Goal: Find specific page/section: Find specific page/section

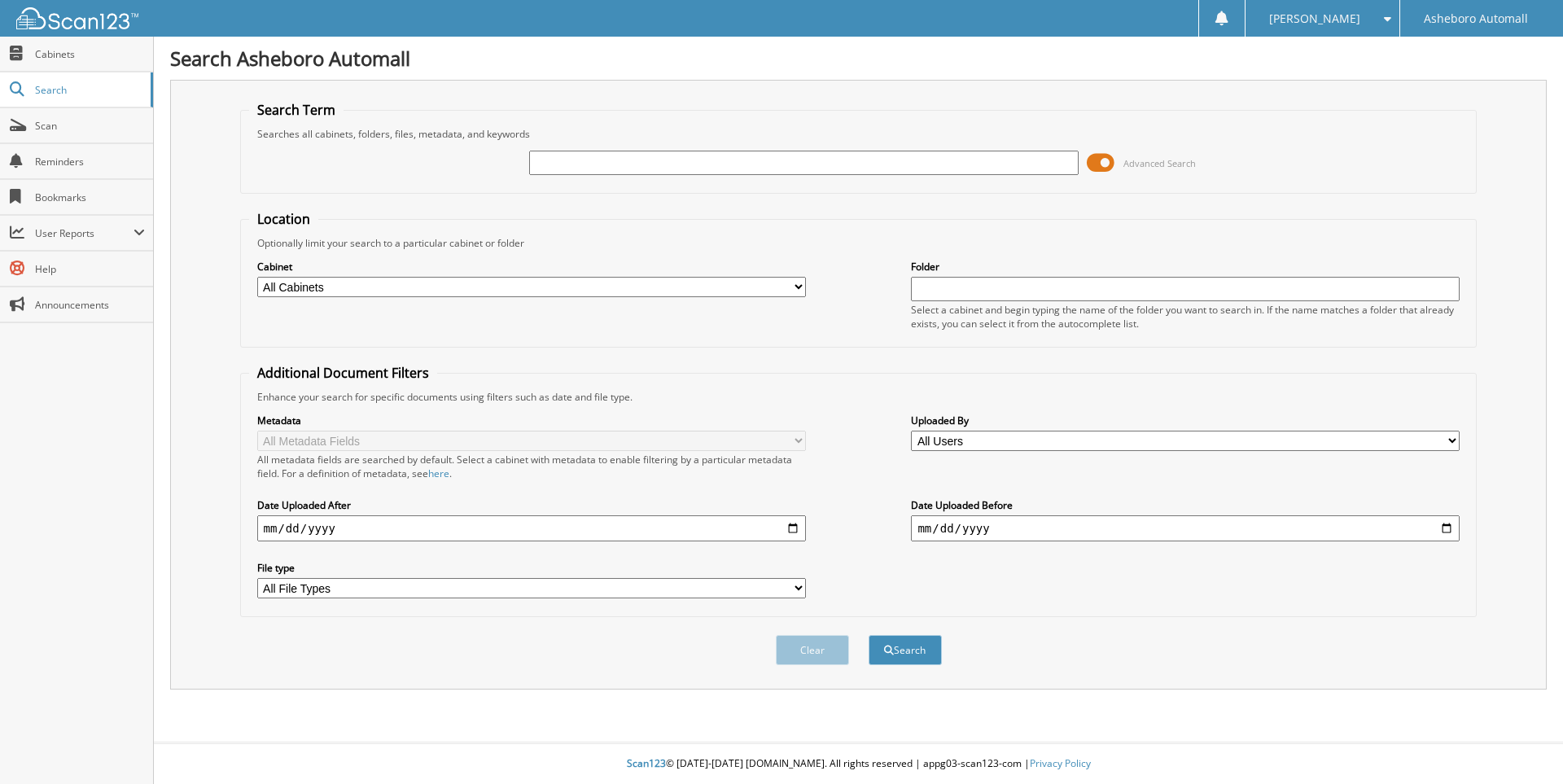
click at [552, 165] on input "text" at bounding box center [804, 162] width 549 height 25
type input "21077"
click at [869, 635] on button "Search" at bounding box center [905, 649] width 73 height 30
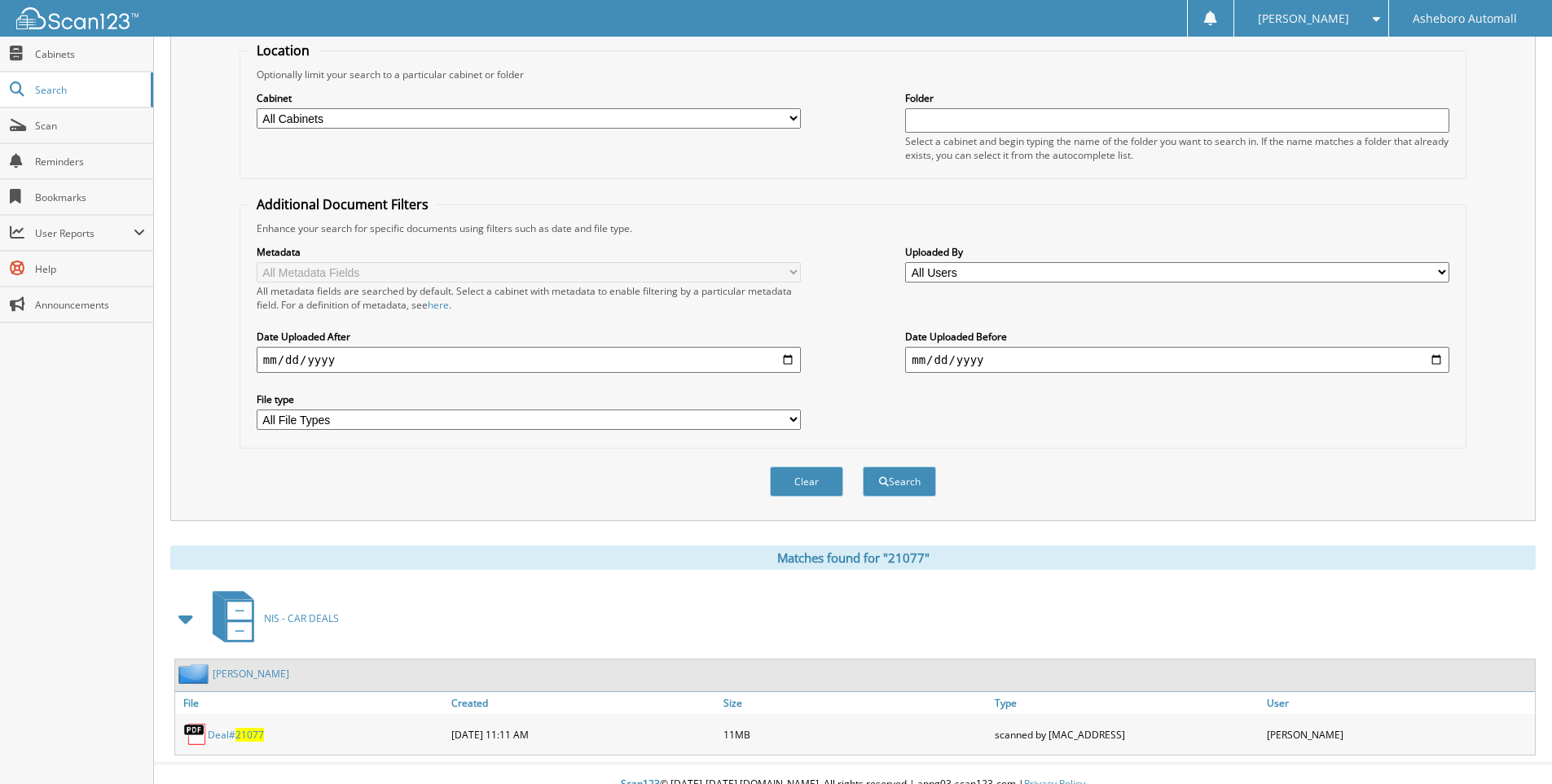
scroll to position [190, 0]
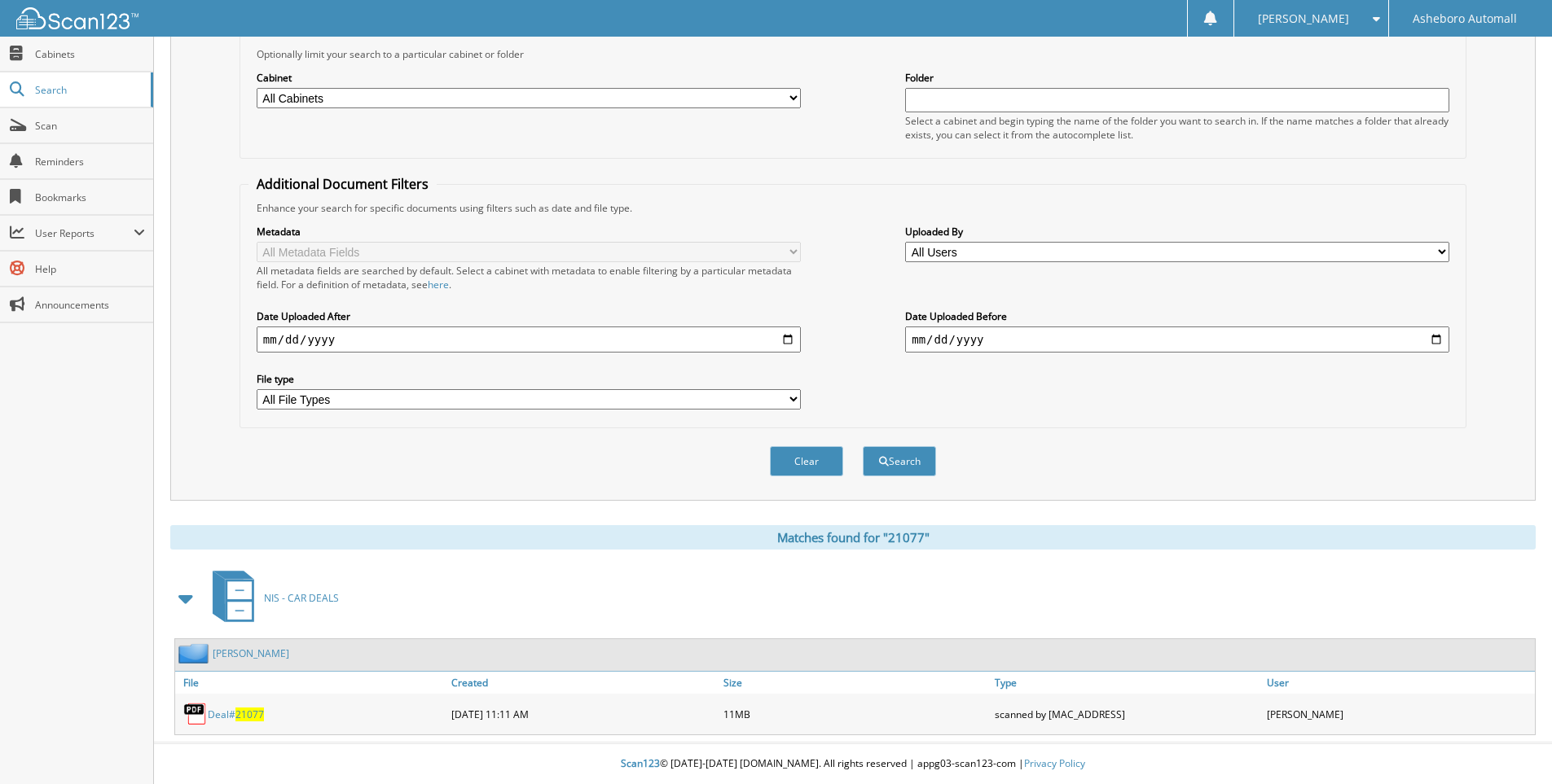
click at [244, 716] on span "21077" at bounding box center [250, 714] width 29 height 14
